Goal: Transaction & Acquisition: Purchase product/service

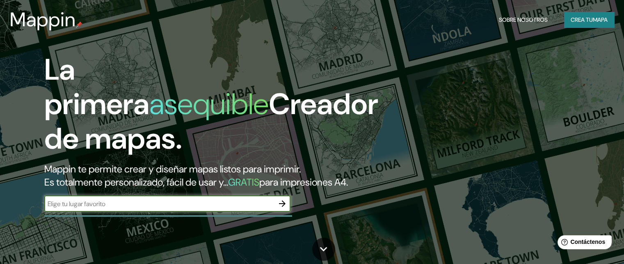
scroll to position [41, 0]
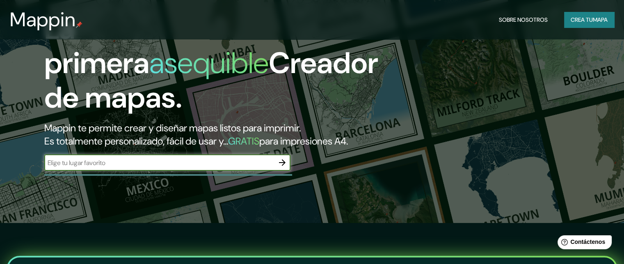
click at [235, 167] on input "text" at bounding box center [159, 162] width 230 height 9
type input "chachapoyas amazonas"
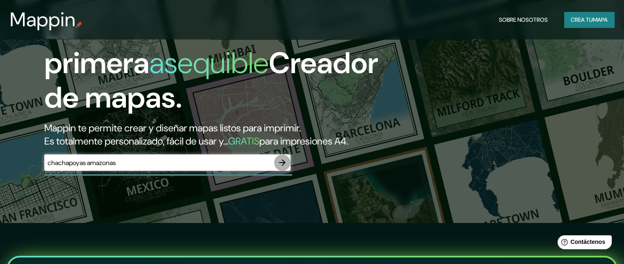
click at [278, 167] on icon "button" at bounding box center [282, 162] width 10 height 10
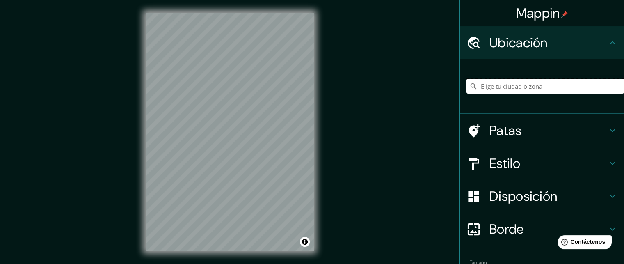
click at [516, 84] on input "Elige tu ciudad o zona" at bounding box center [544, 86] width 157 height 15
click at [586, 34] on h4 "Ubicación" at bounding box center [548, 42] width 118 height 16
click at [588, 40] on h4 "Ubicación" at bounding box center [548, 42] width 118 height 16
click at [526, 84] on input "Elige tu ciudad o zona" at bounding box center [544, 86] width 157 height 15
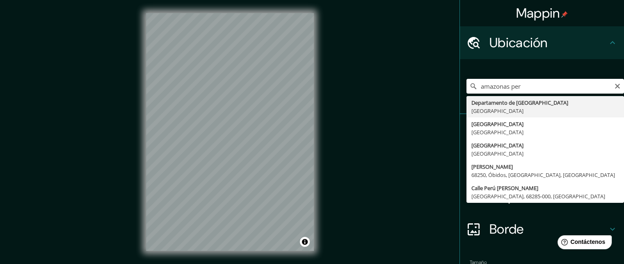
type input "Departamento de [GEOGRAPHIC_DATA], [GEOGRAPHIC_DATA]"
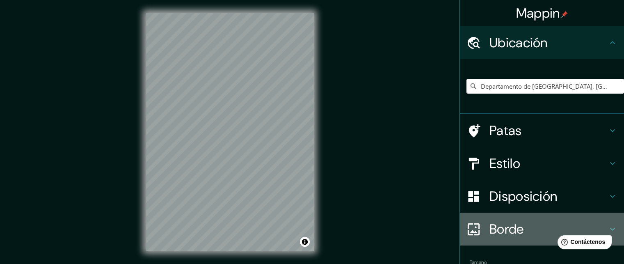
click at [515, 226] on font "Borde" at bounding box center [506, 228] width 34 height 17
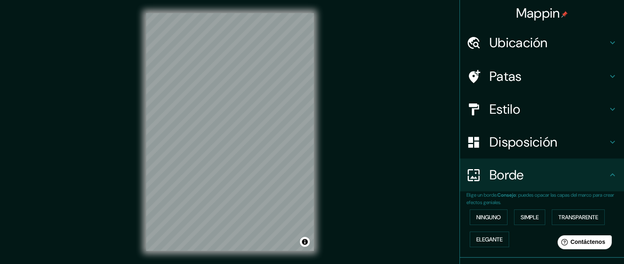
scroll to position [54, 0]
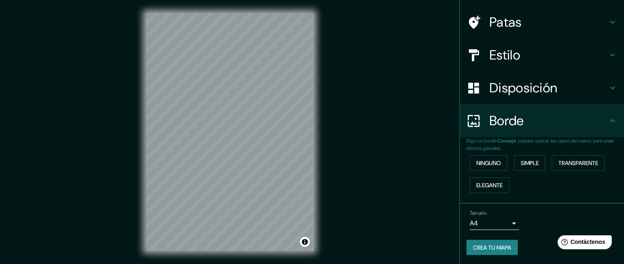
click at [507, 223] on body "Mappin Ubicación Departamento de [GEOGRAPHIC_DATA], [GEOGRAPHIC_DATA] Patas Est…" at bounding box center [312, 132] width 624 height 264
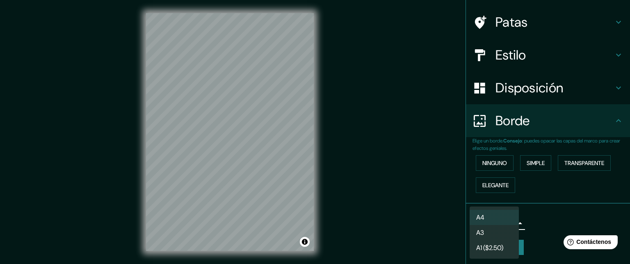
click at [500, 233] on li "A3" at bounding box center [494, 232] width 49 height 15
type input "a4"
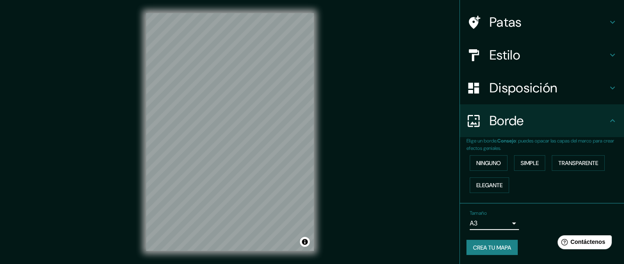
click at [502, 222] on body "Mappin Ubicación Departamento de [GEOGRAPHIC_DATA], [GEOGRAPHIC_DATA] Patas Est…" at bounding box center [312, 132] width 624 height 264
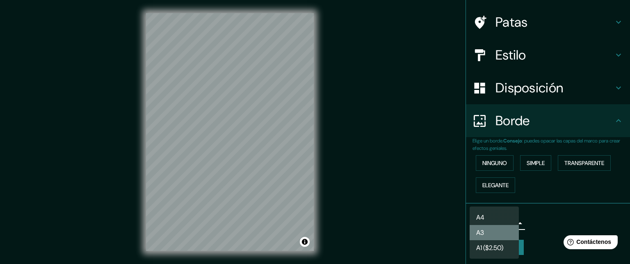
click at [498, 231] on li "A3" at bounding box center [494, 232] width 49 height 15
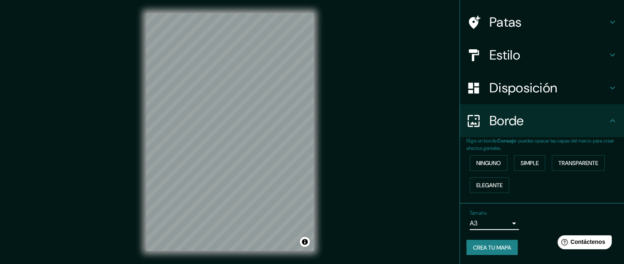
click at [526, 90] on font "Disposición" at bounding box center [523, 87] width 68 height 17
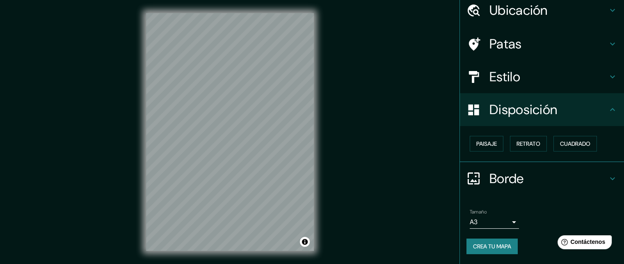
scroll to position [31, 0]
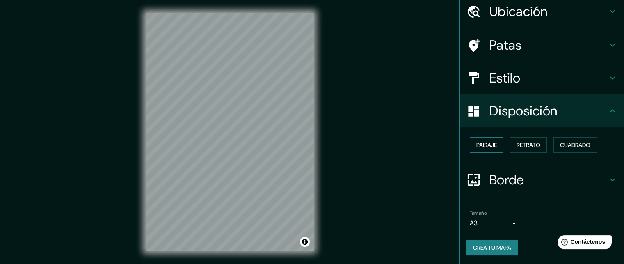
click at [486, 145] on font "Paisaje" at bounding box center [486, 144] width 21 height 7
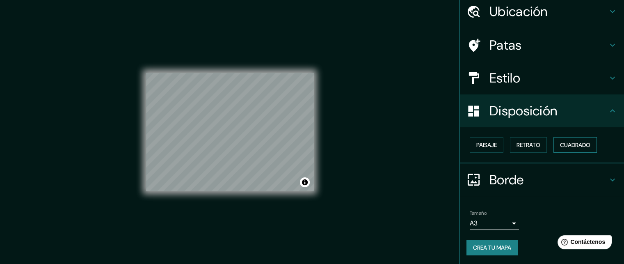
click at [568, 142] on font "Cuadrado" at bounding box center [575, 144] width 30 height 7
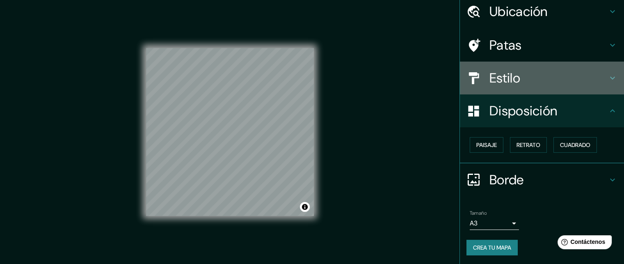
click at [494, 80] on font "Estilo" at bounding box center [504, 77] width 31 height 17
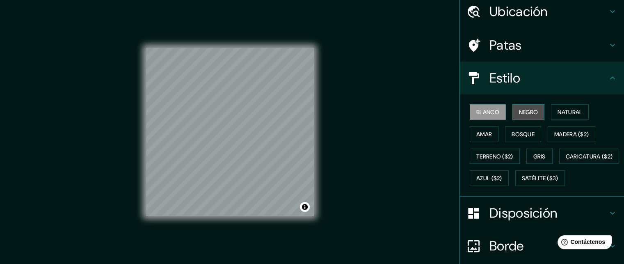
click at [512, 113] on button "Negro" at bounding box center [528, 112] width 32 height 16
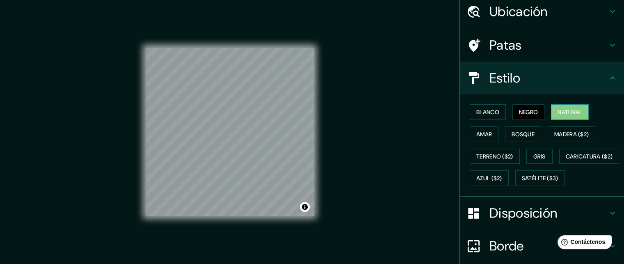
click at [559, 109] on font "Natural" at bounding box center [569, 111] width 25 height 7
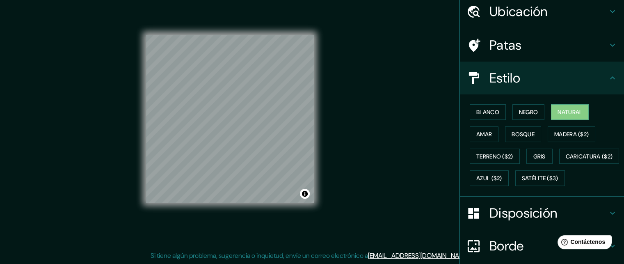
click at [524, 16] on font "Ubicación" at bounding box center [518, 11] width 58 height 17
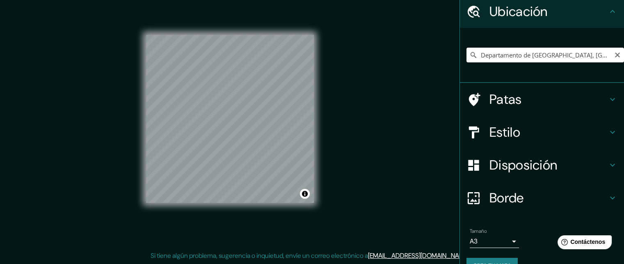
click at [525, 53] on input "Departamento de [GEOGRAPHIC_DATA], [GEOGRAPHIC_DATA]" at bounding box center [544, 55] width 157 height 15
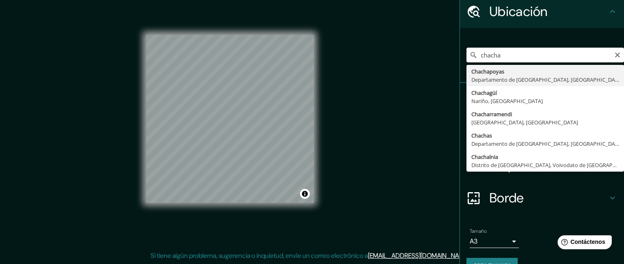
type input "Chachapoyas, [GEOGRAPHIC_DATA], [GEOGRAPHIC_DATA]"
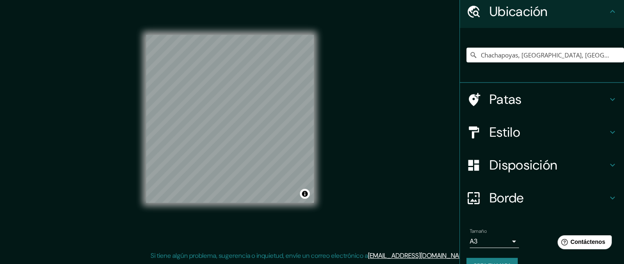
scroll to position [50, 0]
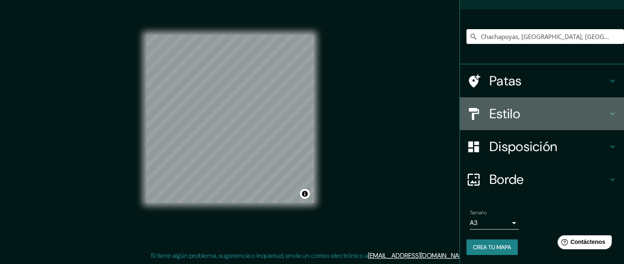
click at [565, 119] on h4 "Estilo" at bounding box center [548, 113] width 118 height 16
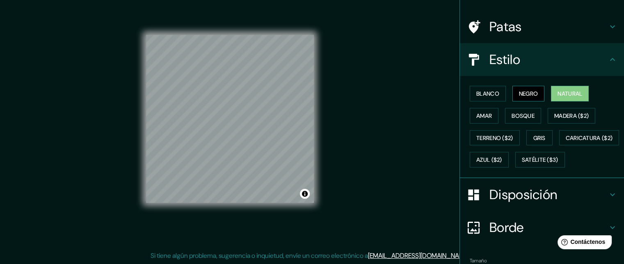
click at [520, 95] on font "Negro" at bounding box center [528, 93] width 19 height 7
click at [482, 92] on font "Blanco" at bounding box center [487, 93] width 23 height 7
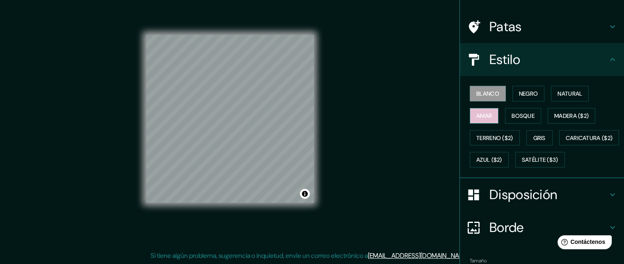
click at [481, 116] on font "Amar" at bounding box center [484, 115] width 16 height 7
click at [485, 135] on font "Terreno ($2)" at bounding box center [494, 137] width 37 height 7
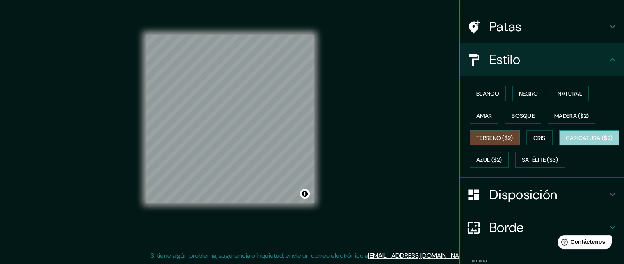
click at [565, 141] on font "Caricatura ($2)" at bounding box center [588, 137] width 47 height 7
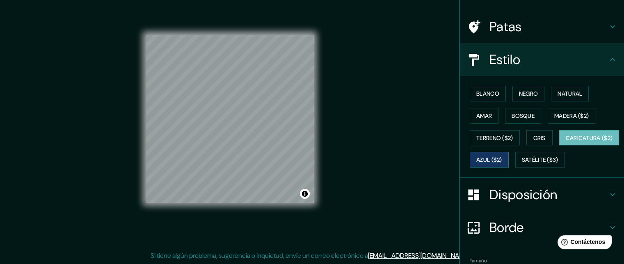
click at [502, 159] on font "Azul ($2)" at bounding box center [489, 159] width 26 height 7
click at [539, 137] on font "Gris" at bounding box center [539, 137] width 12 height 7
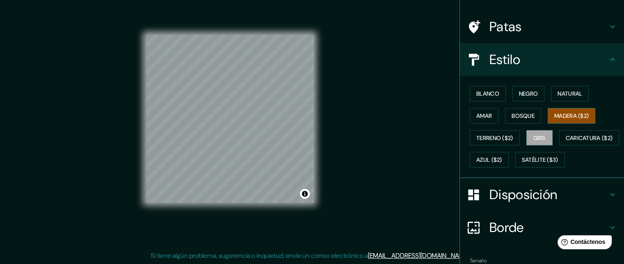
click at [567, 113] on font "Madera ($2)" at bounding box center [571, 115] width 34 height 7
click at [512, 113] on font "Bosque" at bounding box center [522, 115] width 23 height 7
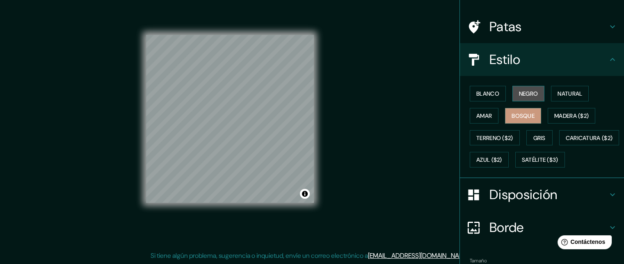
click at [519, 95] on font "Negro" at bounding box center [528, 93] width 19 height 7
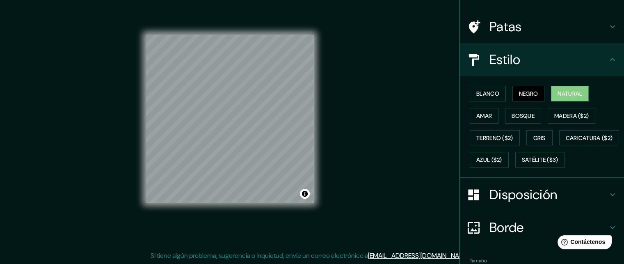
click at [558, 94] on font "Natural" at bounding box center [569, 93] width 25 height 7
click at [476, 94] on font "Blanco" at bounding box center [487, 93] width 23 height 7
click at [570, 91] on font "Natural" at bounding box center [569, 93] width 25 height 7
click at [479, 91] on font "Blanco" at bounding box center [487, 93] width 23 height 7
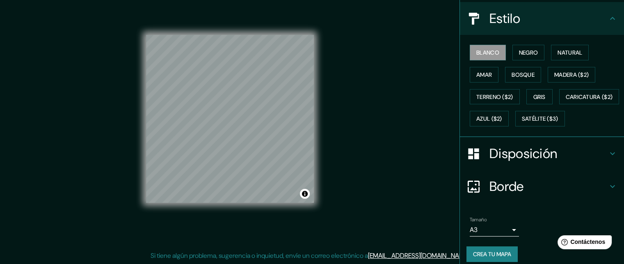
scroll to position [118, 0]
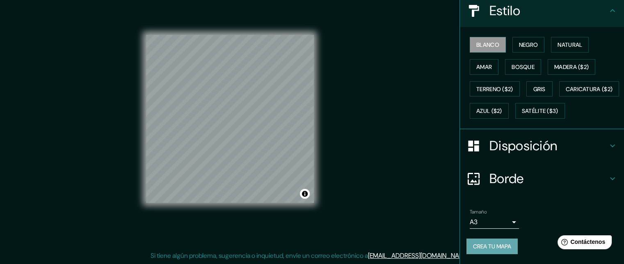
click at [490, 247] on font "Crea tu mapa" at bounding box center [492, 245] width 38 height 7
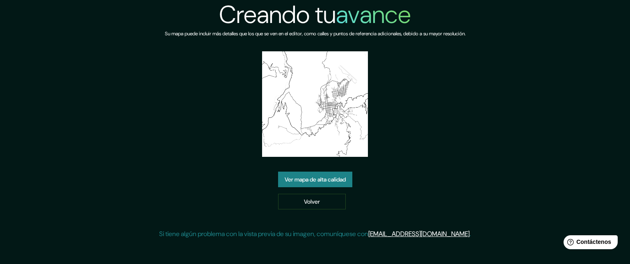
click at [339, 180] on font "Ver mapa de alta calidad" at bounding box center [315, 179] width 61 height 7
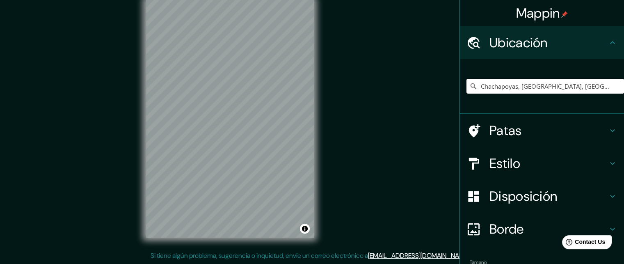
click at [565, 87] on input "Chachapoyas, Departamento de Amazonas, Perú" at bounding box center [544, 86] width 157 height 15
drag, startPoint x: 592, startPoint y: 85, endPoint x: 516, endPoint y: 85, distance: 75.5
click at [516, 85] on input "Chachapoyas, Departamento de Amazonas, Perú" at bounding box center [544, 86] width 157 height 15
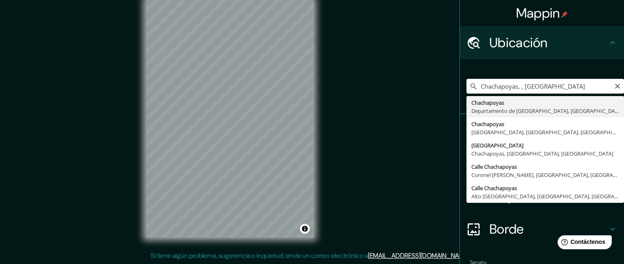
type input "Chachapoyas, Departamento de Amazonas, Perú"
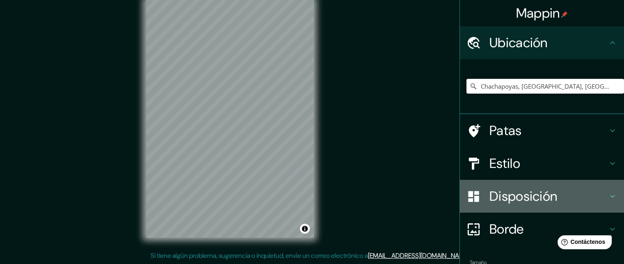
click at [553, 189] on h4 "Disposición" at bounding box center [548, 196] width 118 height 16
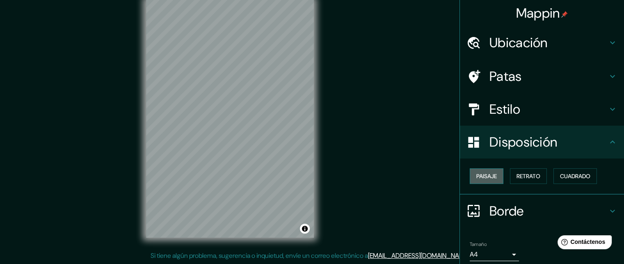
click at [479, 177] on font "Paisaje" at bounding box center [486, 175] width 21 height 7
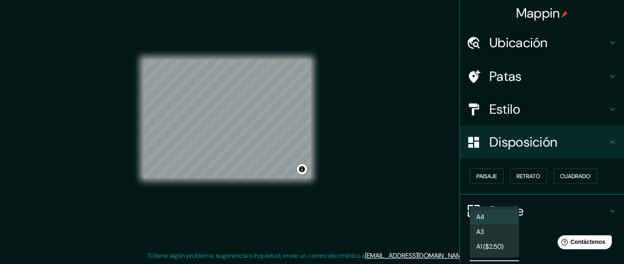
click at [506, 251] on body "Mappin Ubicación Chachapoyas, Departamento de Amazonas, Perú Patas Estilo Dispo…" at bounding box center [312, 119] width 624 height 264
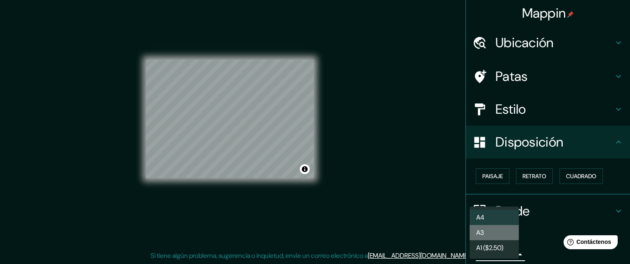
click at [490, 234] on li "A3" at bounding box center [494, 232] width 49 height 15
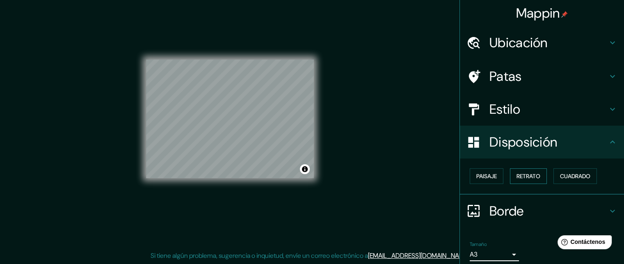
click at [527, 176] on font "Retrato" at bounding box center [528, 175] width 24 height 7
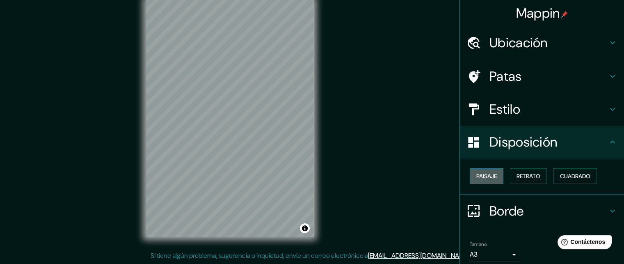
click at [486, 176] on font "Paisaje" at bounding box center [486, 175] width 21 height 7
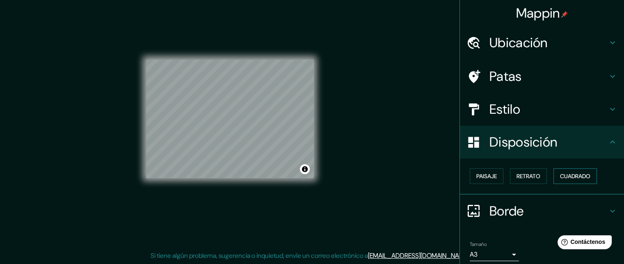
click at [571, 178] on font "Cuadrado" at bounding box center [575, 175] width 30 height 7
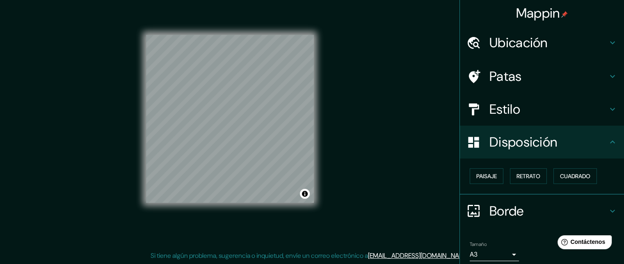
scroll to position [31, 0]
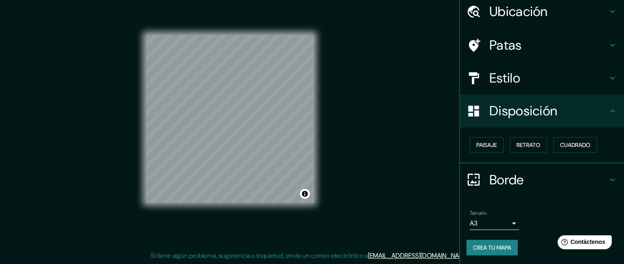
click at [488, 247] on font "Crea tu mapa" at bounding box center [492, 247] width 38 height 7
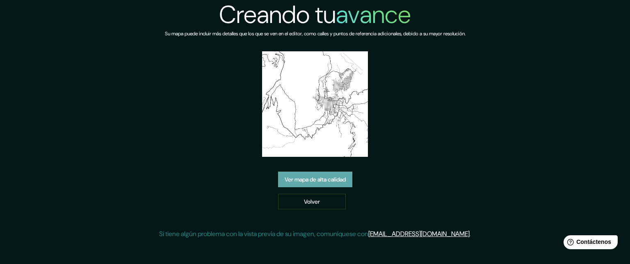
click at [334, 178] on font "Ver mapa de alta calidad" at bounding box center [315, 179] width 61 height 7
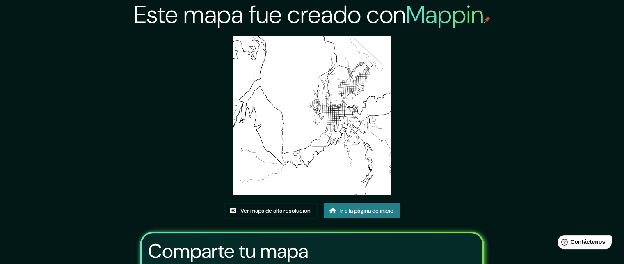
click at [294, 207] on font "Ver mapa de alta resolución" at bounding box center [275, 210] width 70 height 7
